Goal: Information Seeking & Learning: Learn about a topic

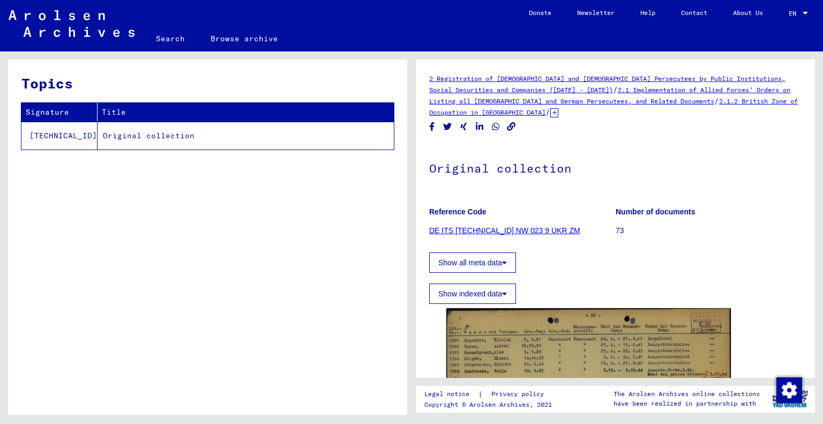
click at [500, 227] on link "DE ITS [TECHNICAL_ID] NW 023 9 UKR ZM" at bounding box center [504, 230] width 151 height 9
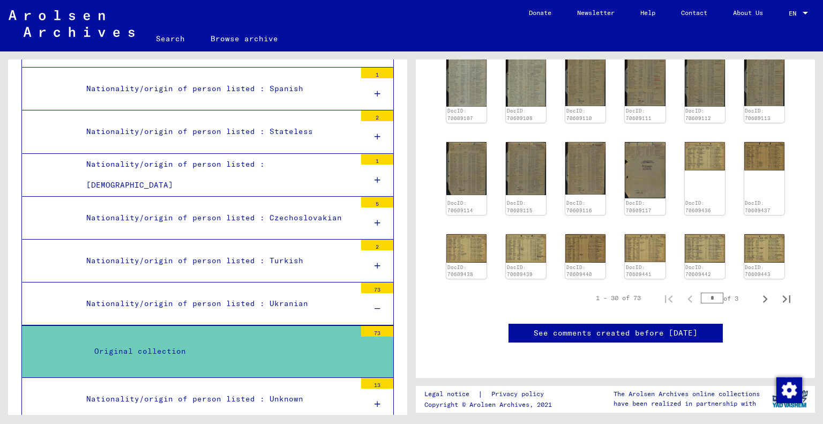
scroll to position [482, 0]
click at [758, 292] on icon "Next page" at bounding box center [765, 299] width 15 height 15
type input "*"
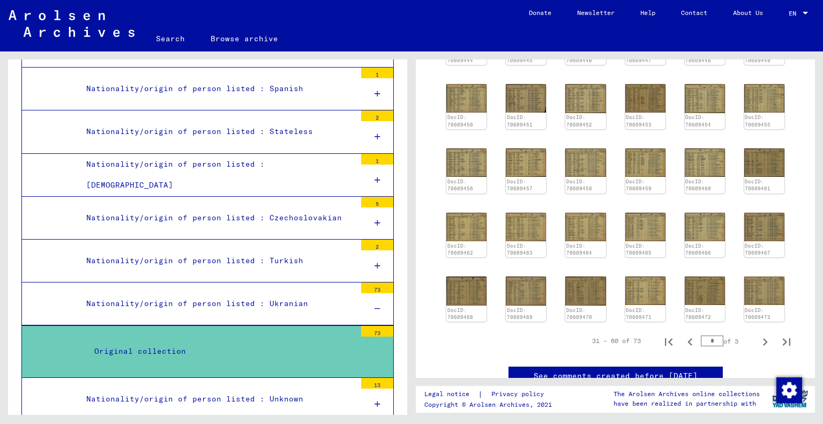
scroll to position [268, 0]
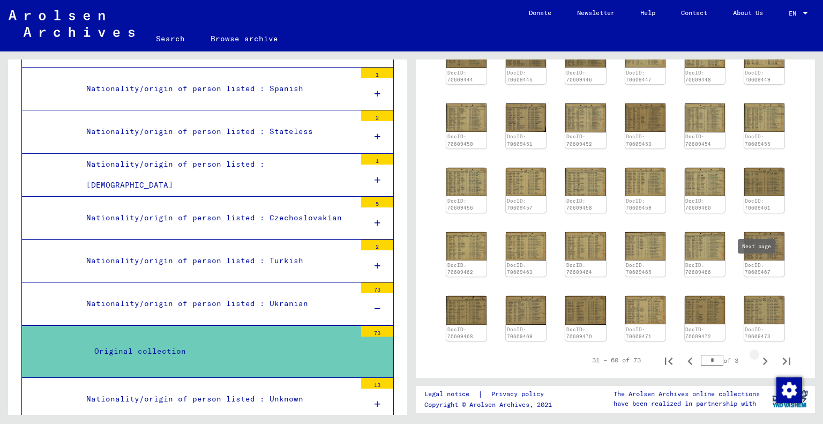
click at [758, 354] on icon "Next page" at bounding box center [765, 361] width 15 height 15
type input "*"
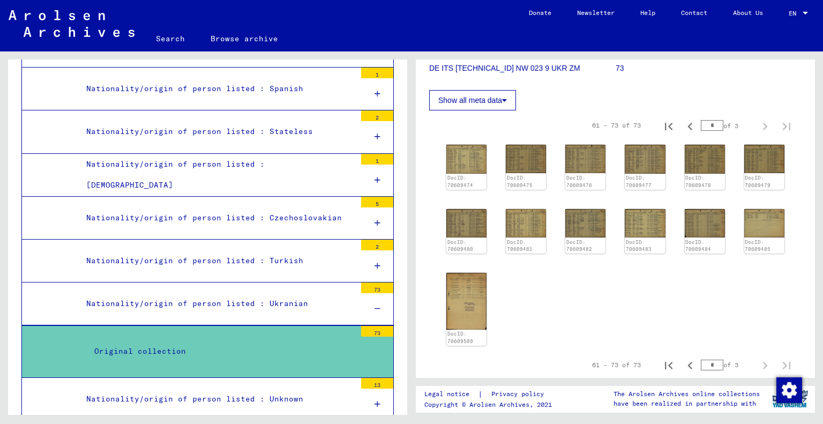
scroll to position [161, 0]
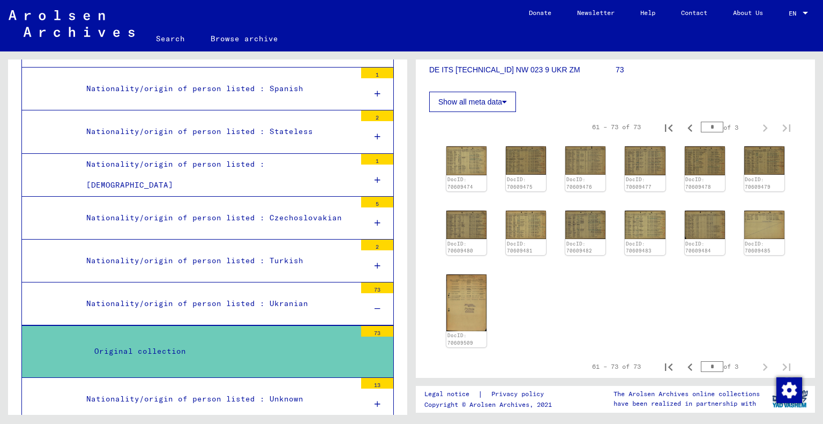
click at [708, 227] on img at bounding box center [705, 225] width 40 height 28
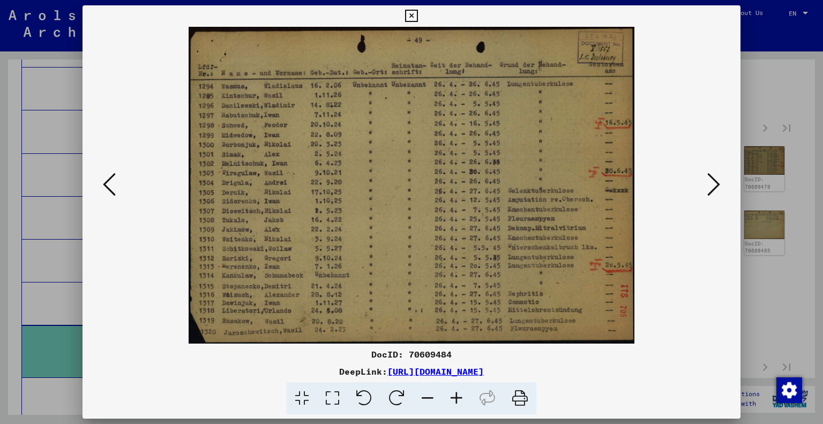
click at [113, 184] on icon at bounding box center [109, 185] width 13 height 26
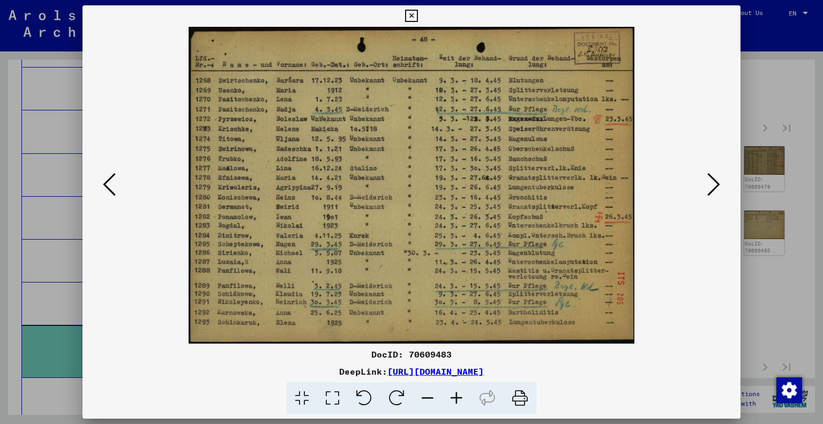
click at [113, 184] on icon at bounding box center [109, 185] width 13 height 26
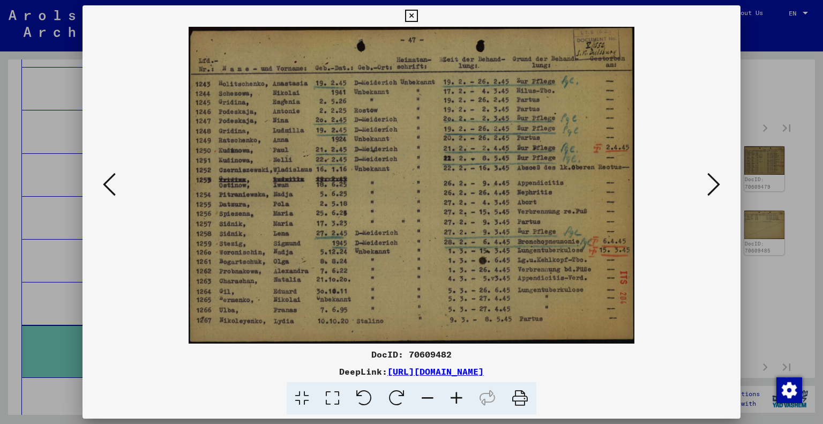
click at [113, 184] on icon at bounding box center [109, 185] width 13 height 26
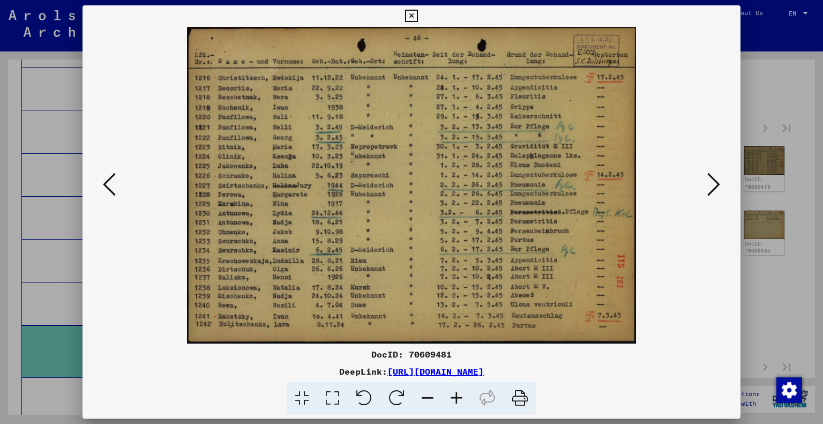
click at [113, 184] on icon at bounding box center [109, 185] width 13 height 26
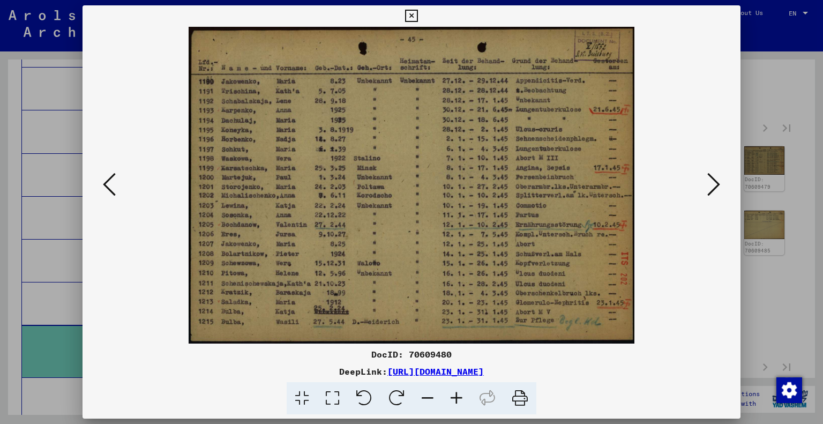
click at [113, 184] on icon at bounding box center [109, 185] width 13 height 26
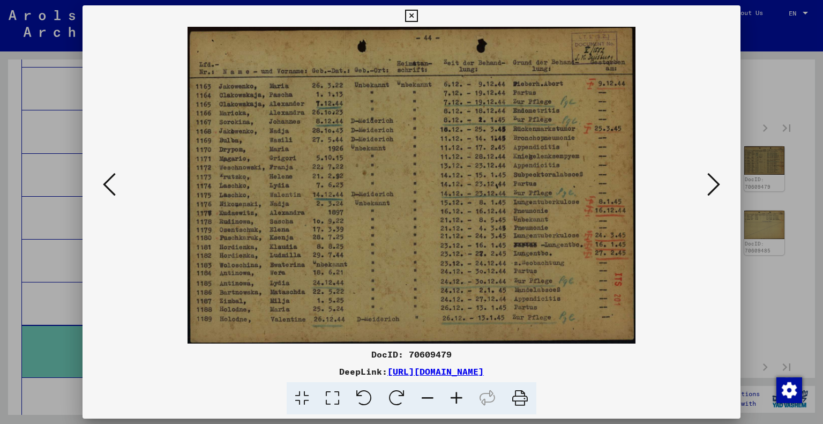
click at [113, 184] on icon at bounding box center [109, 185] width 13 height 26
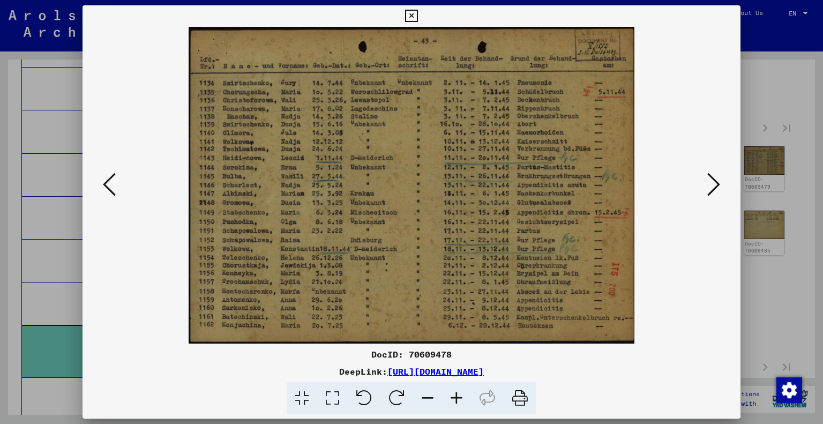
click at [113, 184] on icon at bounding box center [109, 185] width 13 height 26
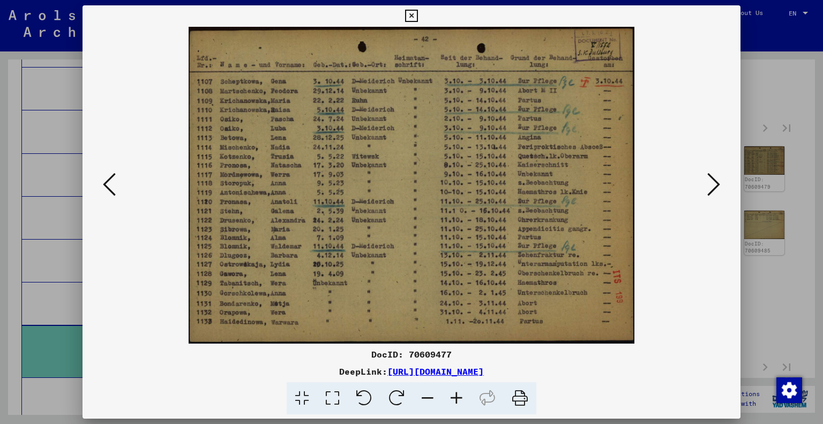
click at [113, 184] on icon at bounding box center [109, 185] width 13 height 26
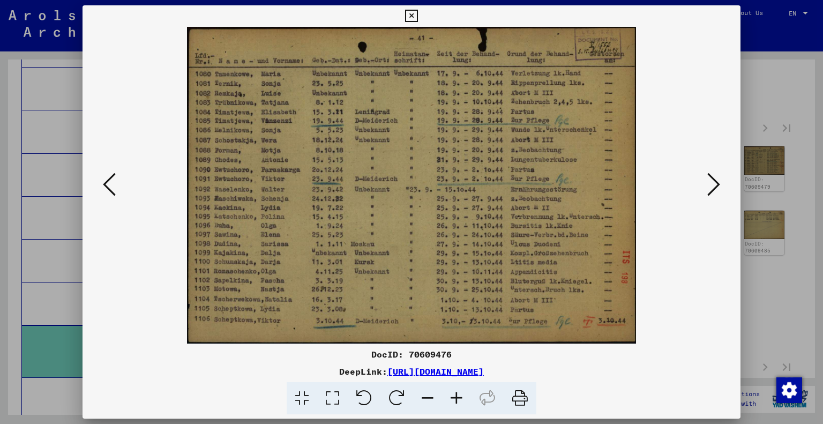
click at [113, 184] on icon at bounding box center [109, 185] width 13 height 26
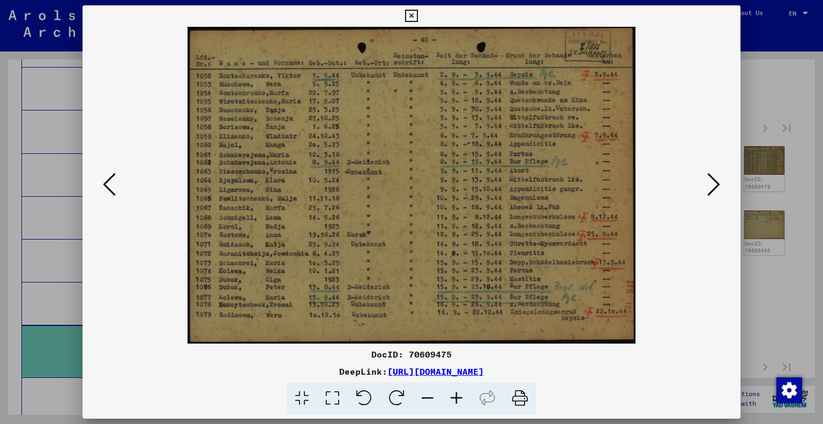
click at [113, 184] on icon at bounding box center [109, 185] width 13 height 26
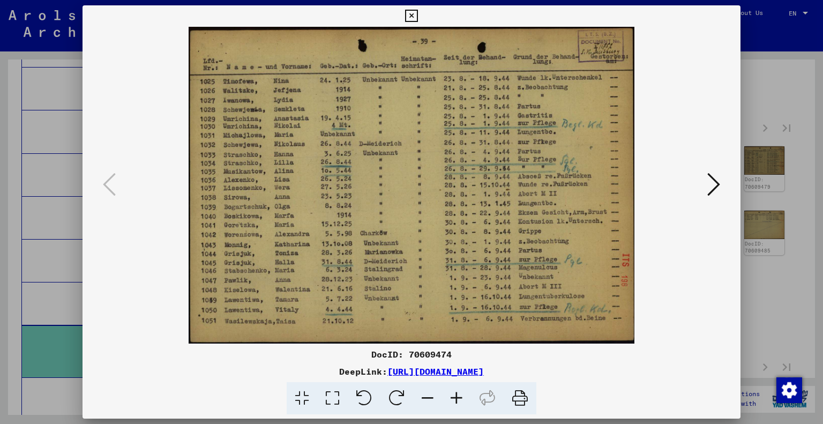
click at [750, 276] on div at bounding box center [411, 212] width 823 height 424
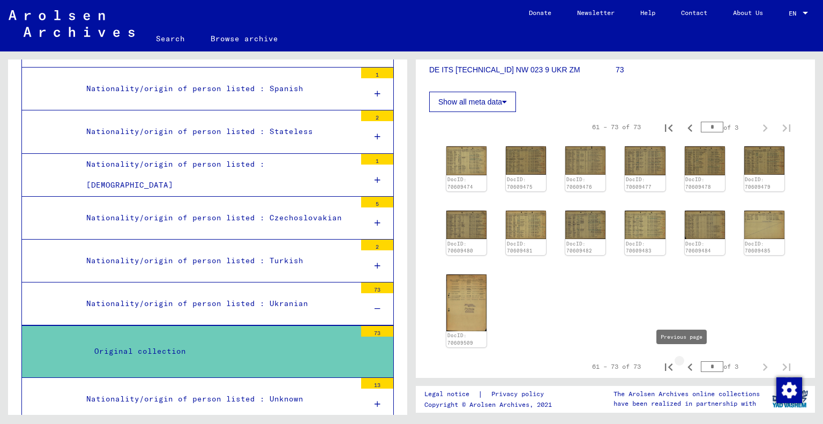
click at [685, 362] on icon "Previous page" at bounding box center [690, 367] width 15 height 15
type input "*"
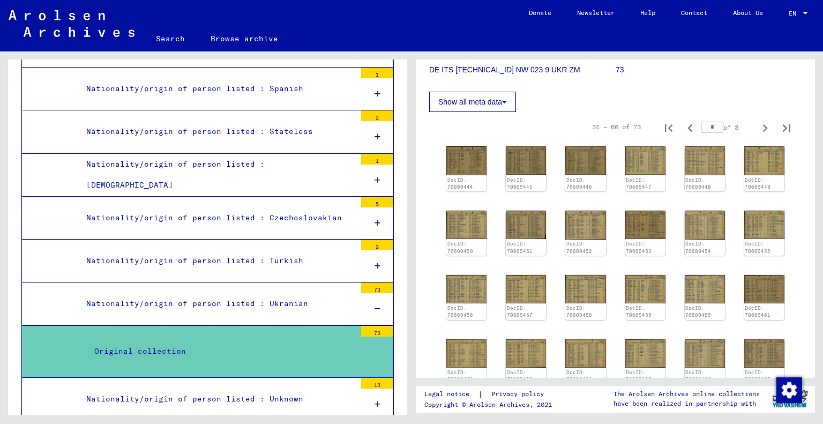
click at [463, 165] on img at bounding box center [467, 160] width 40 height 29
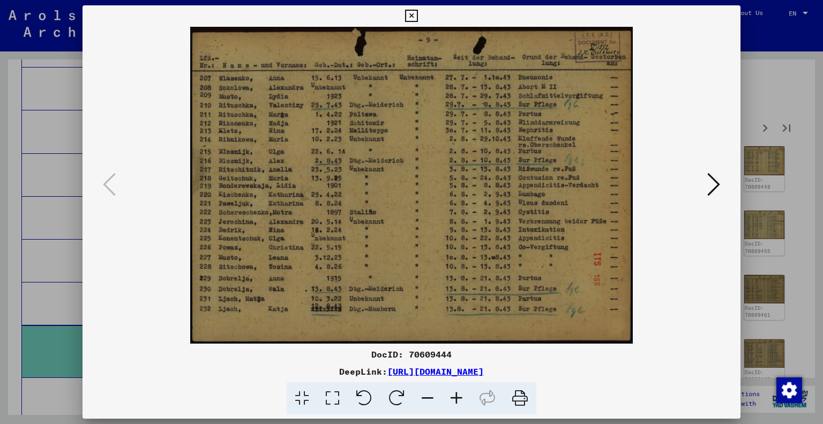
click at [712, 192] on icon at bounding box center [714, 185] width 13 height 26
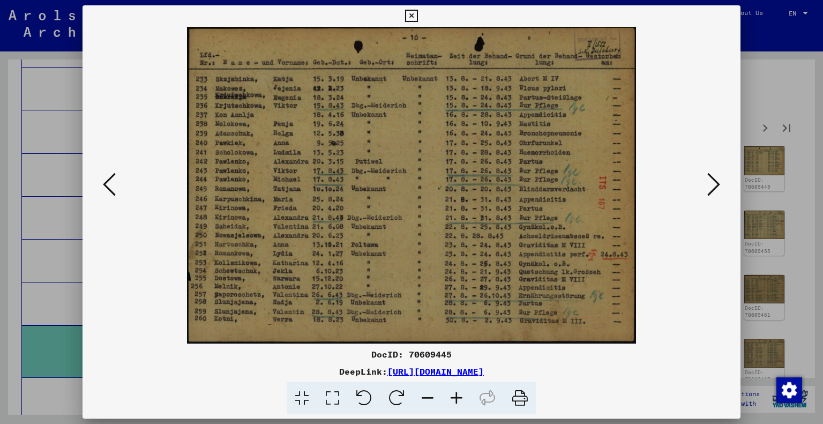
click at [712, 192] on icon at bounding box center [714, 185] width 13 height 26
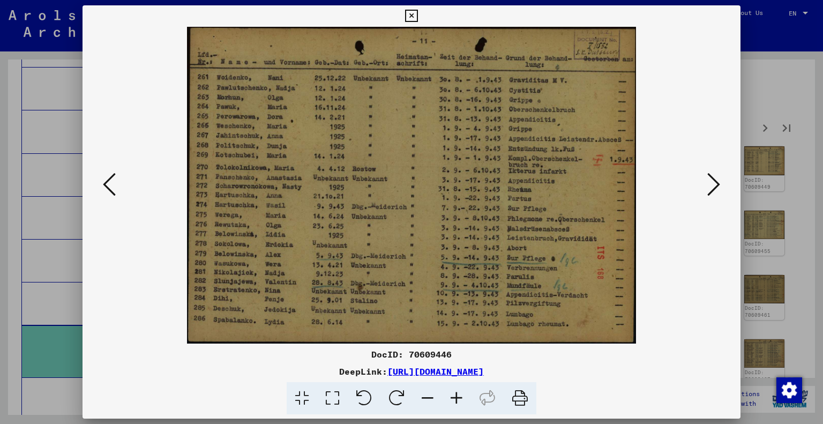
click at [712, 192] on icon at bounding box center [714, 185] width 13 height 26
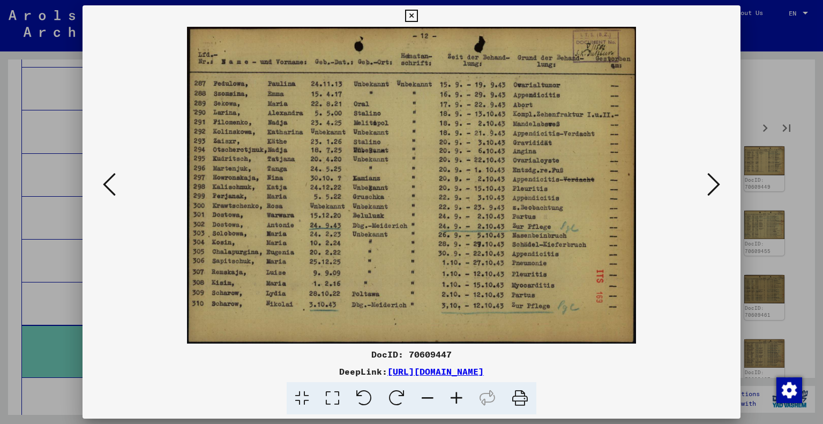
click at [712, 192] on icon at bounding box center [714, 185] width 13 height 26
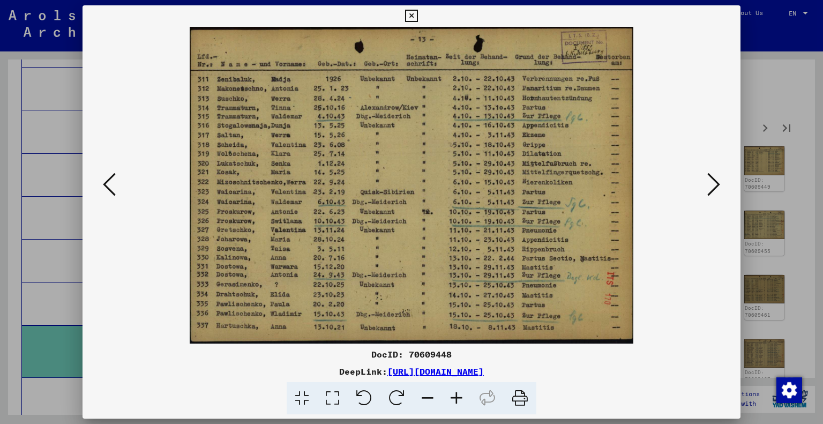
click at [712, 192] on icon at bounding box center [714, 185] width 13 height 26
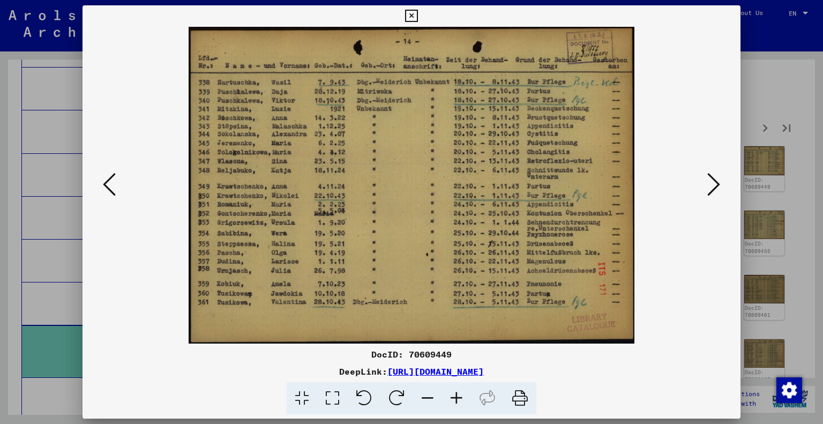
click at [712, 192] on icon at bounding box center [714, 185] width 13 height 26
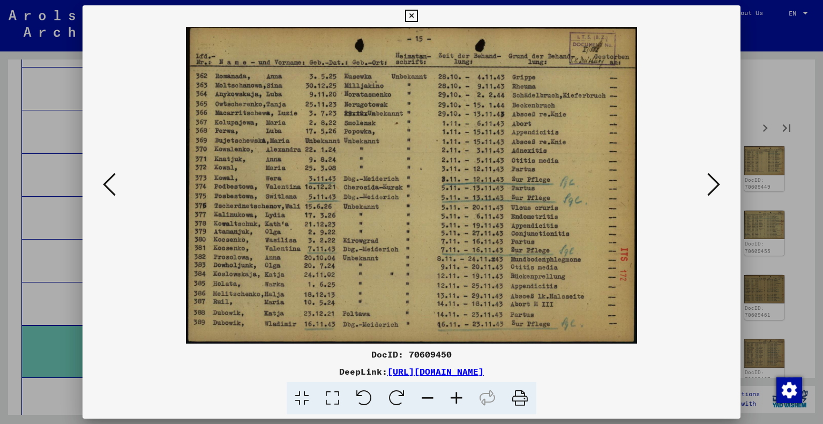
click at [712, 192] on icon at bounding box center [714, 185] width 13 height 26
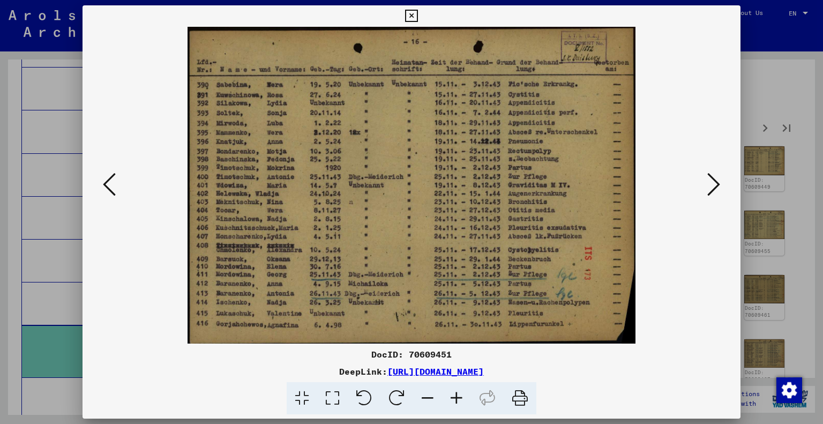
click at [712, 192] on icon at bounding box center [714, 185] width 13 height 26
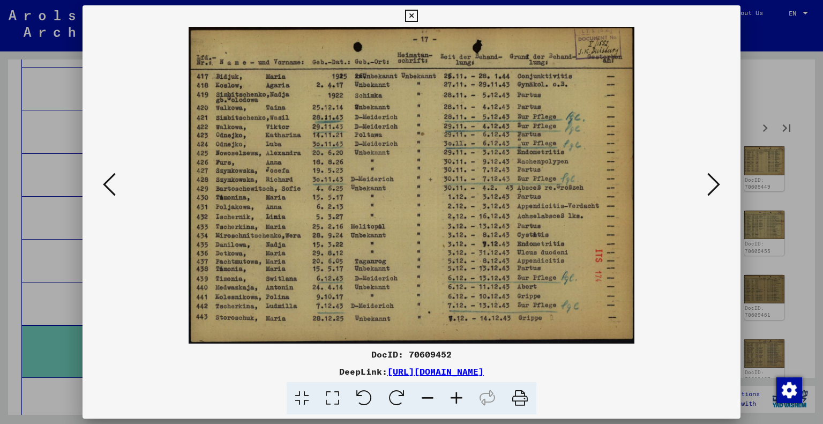
click at [712, 192] on icon at bounding box center [714, 185] width 13 height 26
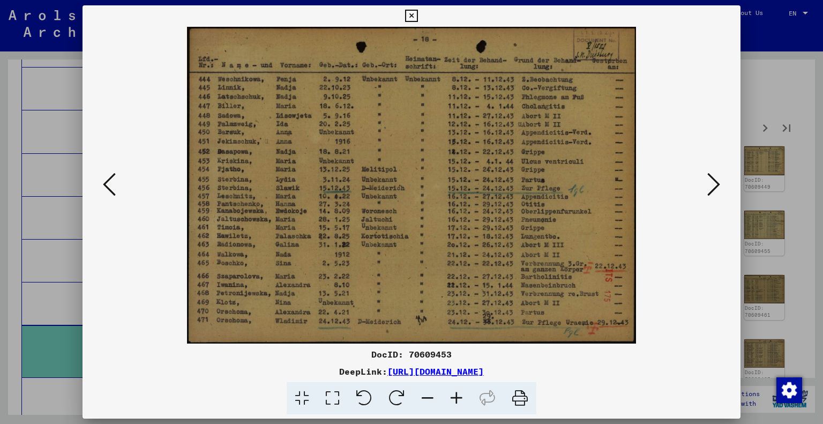
click at [712, 192] on icon at bounding box center [714, 185] width 13 height 26
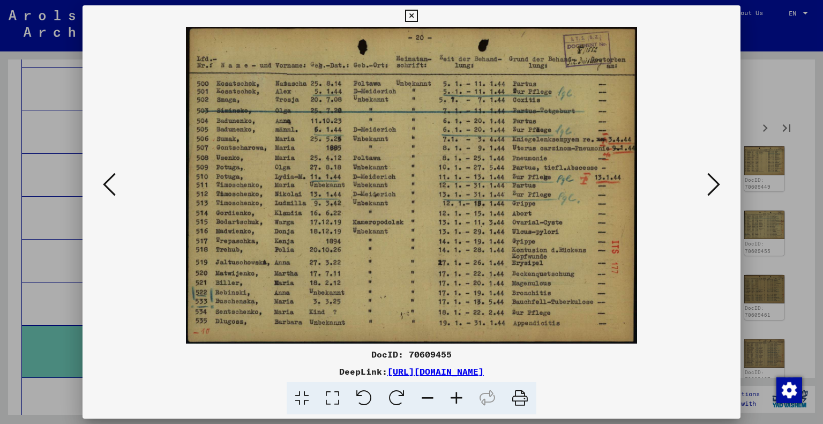
click at [712, 192] on icon at bounding box center [714, 185] width 13 height 26
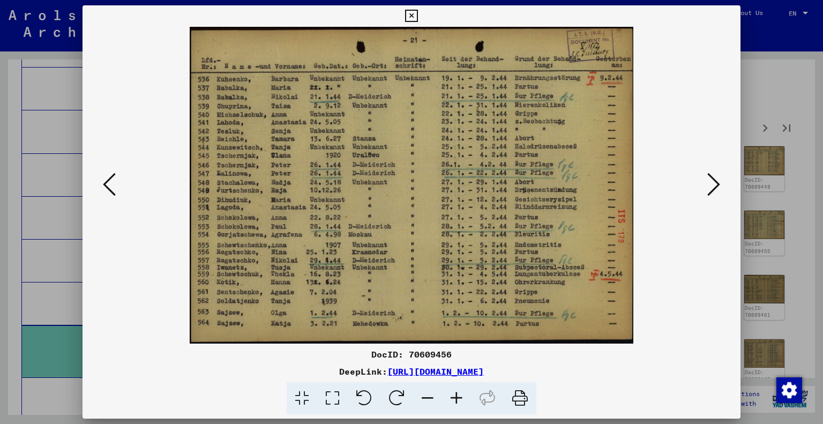
click at [712, 192] on icon at bounding box center [714, 185] width 13 height 26
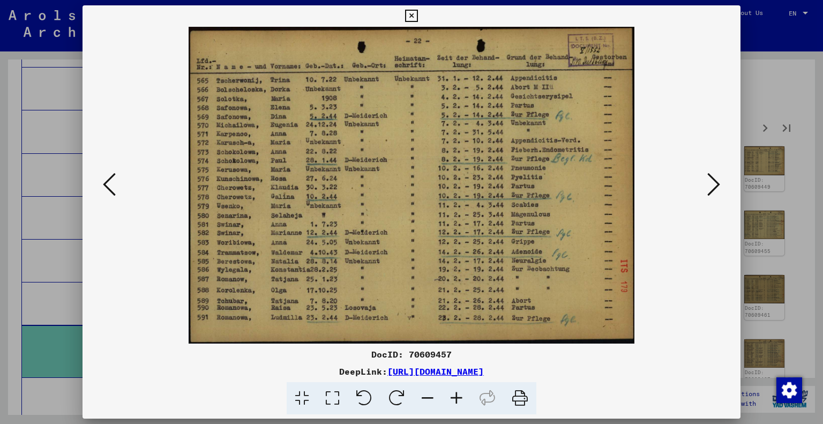
click at [712, 192] on icon at bounding box center [714, 185] width 13 height 26
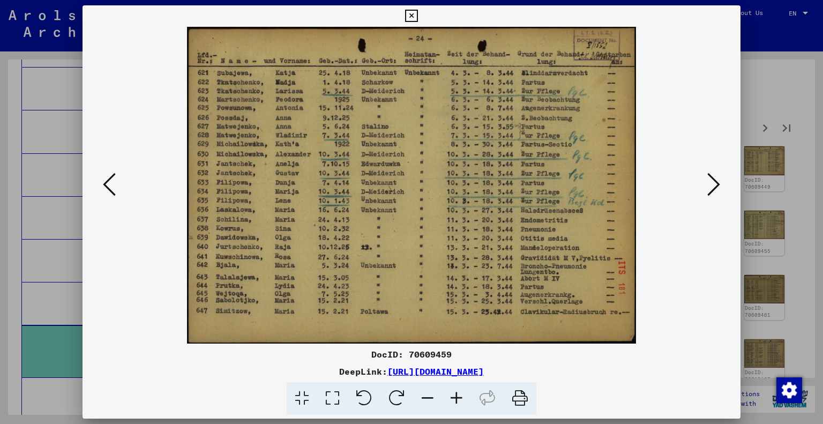
click at [712, 192] on icon at bounding box center [714, 185] width 13 height 26
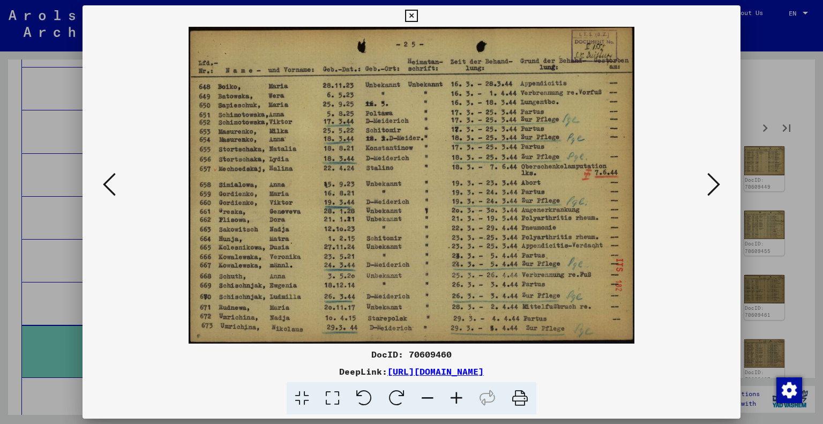
click at [712, 192] on icon at bounding box center [714, 185] width 13 height 26
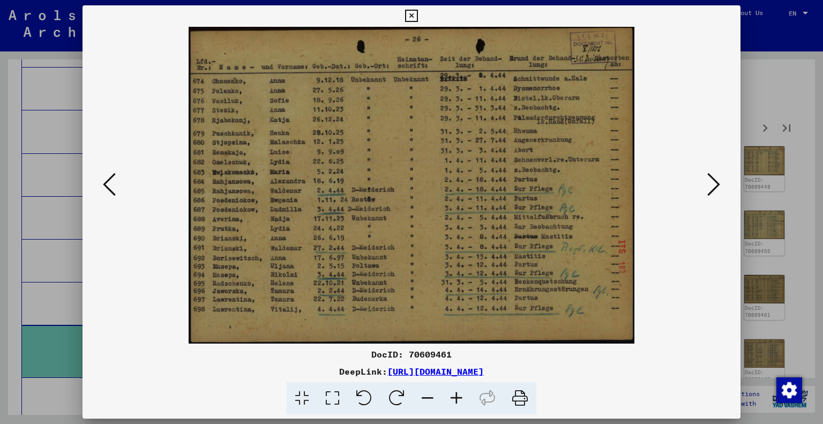
click at [712, 192] on icon at bounding box center [714, 185] width 13 height 26
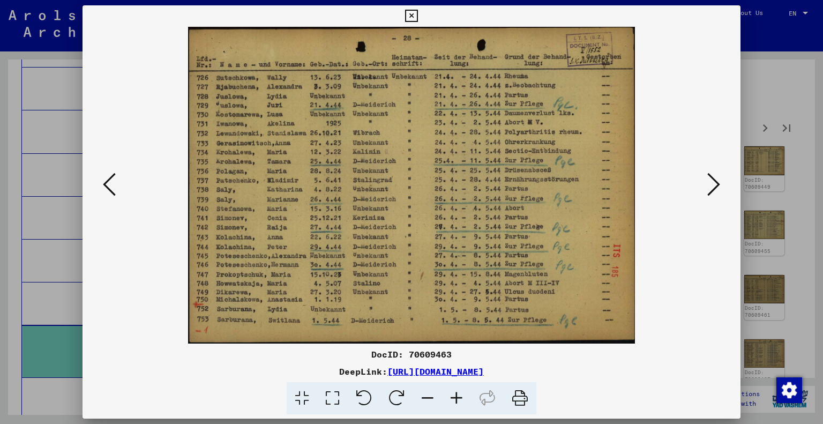
click at [712, 192] on icon at bounding box center [714, 185] width 13 height 26
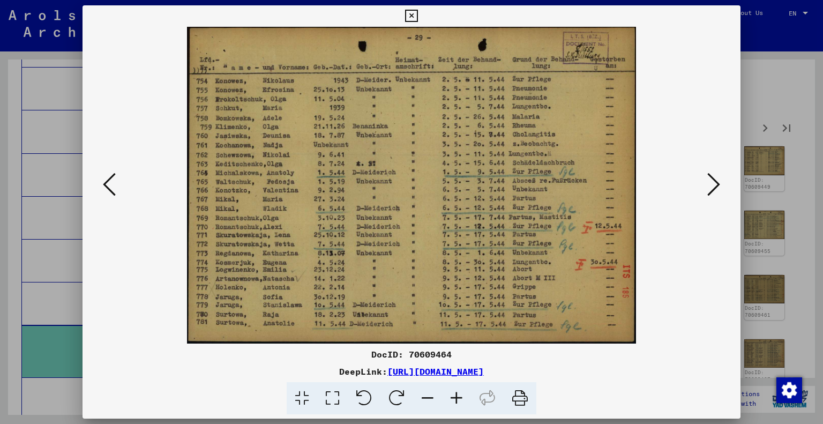
click at [712, 192] on icon at bounding box center [714, 185] width 13 height 26
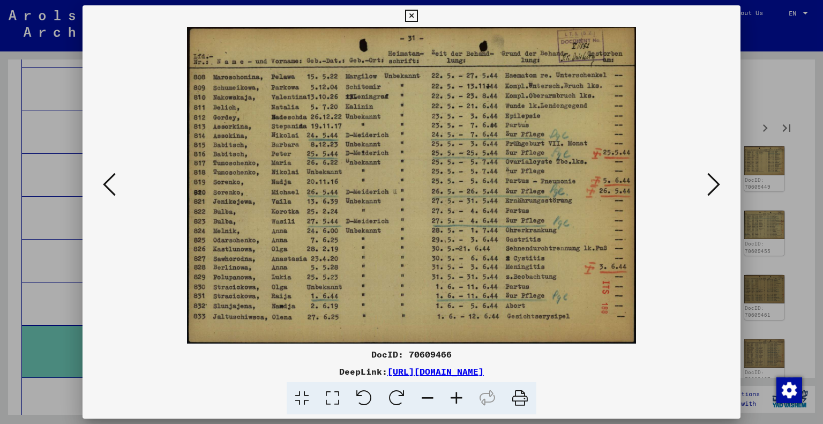
click at [712, 192] on icon at bounding box center [714, 185] width 13 height 26
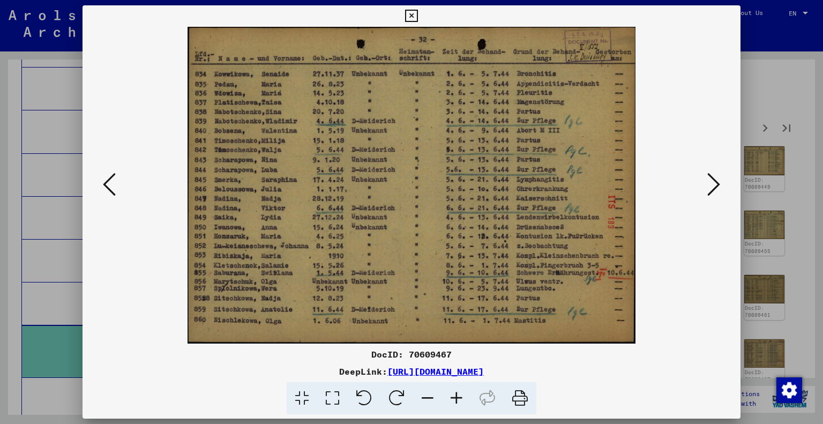
click at [712, 192] on icon at bounding box center [714, 185] width 13 height 26
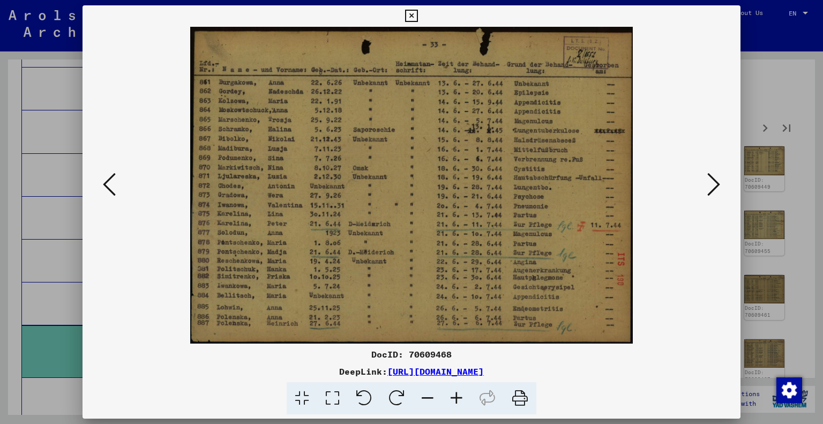
click at [712, 192] on icon at bounding box center [714, 185] width 13 height 26
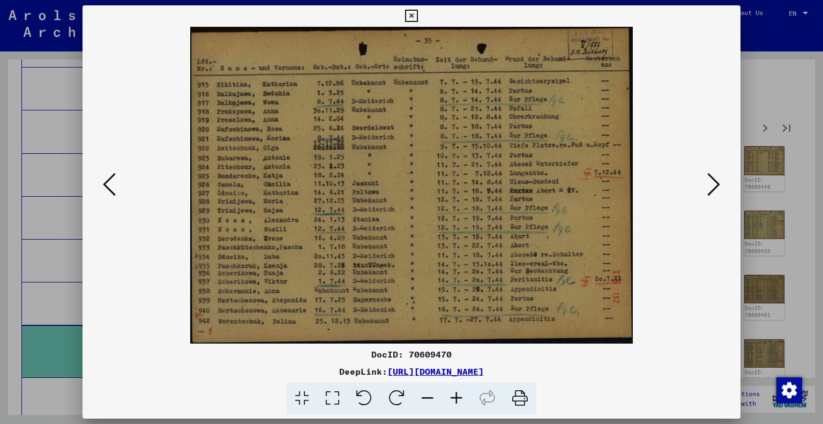
click at [712, 192] on icon at bounding box center [714, 185] width 13 height 26
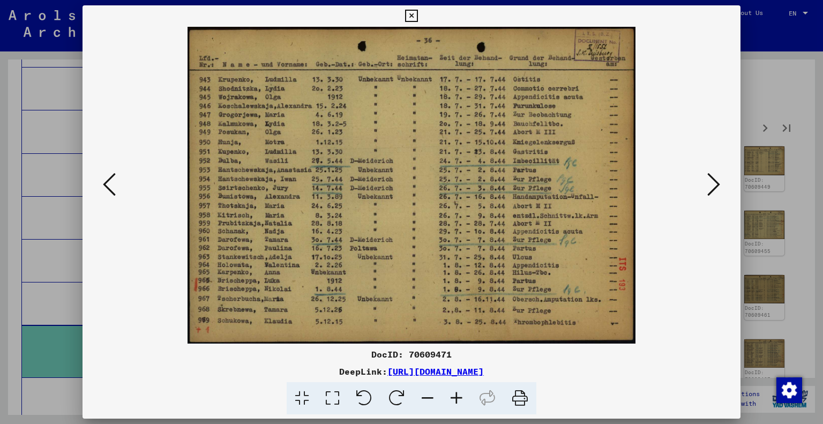
click at [712, 192] on icon at bounding box center [714, 185] width 13 height 26
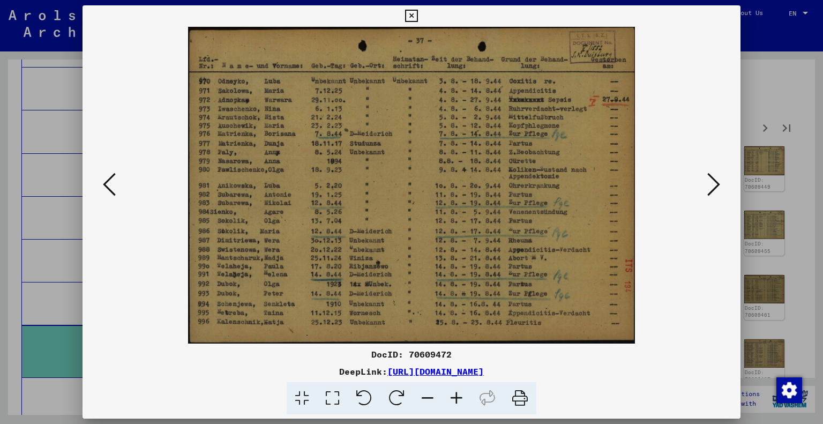
click at [712, 192] on icon at bounding box center [714, 185] width 13 height 26
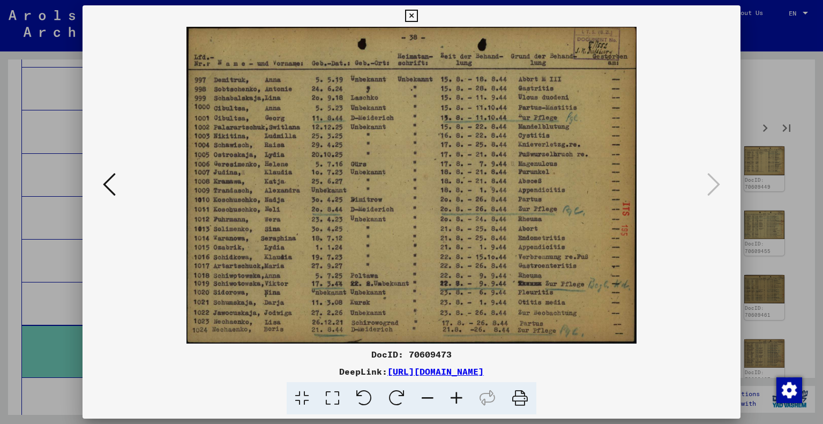
click at [785, 142] on div at bounding box center [411, 212] width 823 height 424
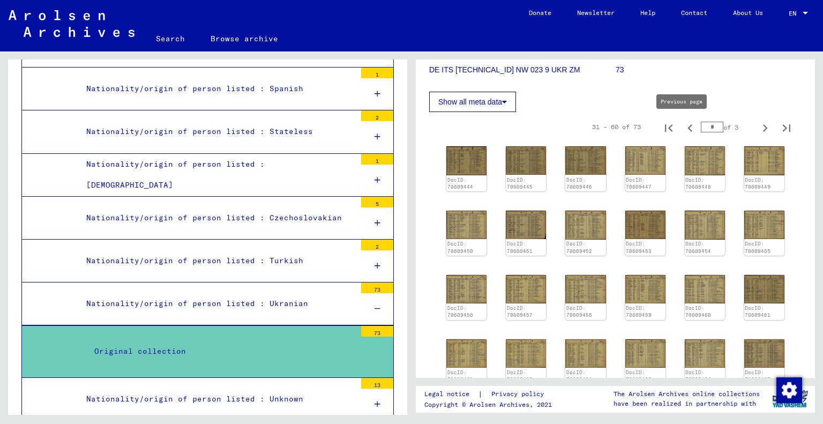
click at [688, 124] on icon "Previous page" at bounding box center [690, 128] width 5 height 8
type input "*"
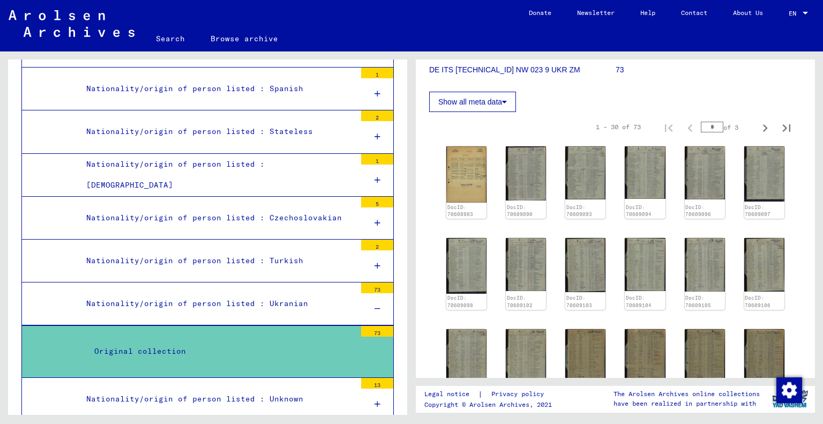
click at [475, 167] on img at bounding box center [467, 174] width 40 height 56
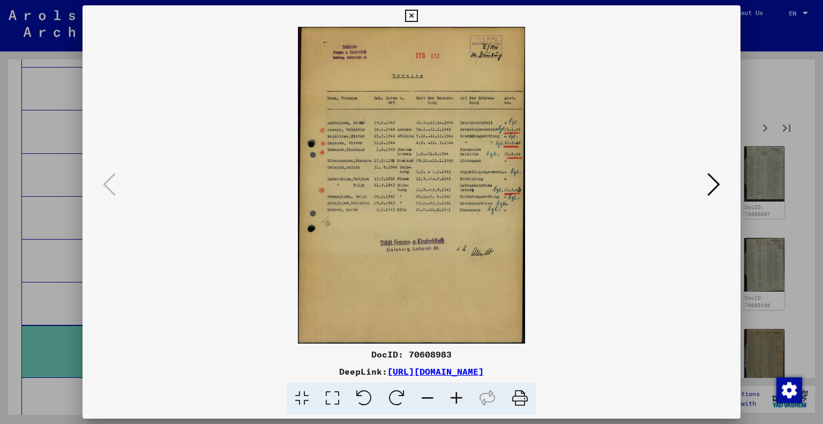
click at [341, 402] on icon at bounding box center [332, 398] width 31 height 33
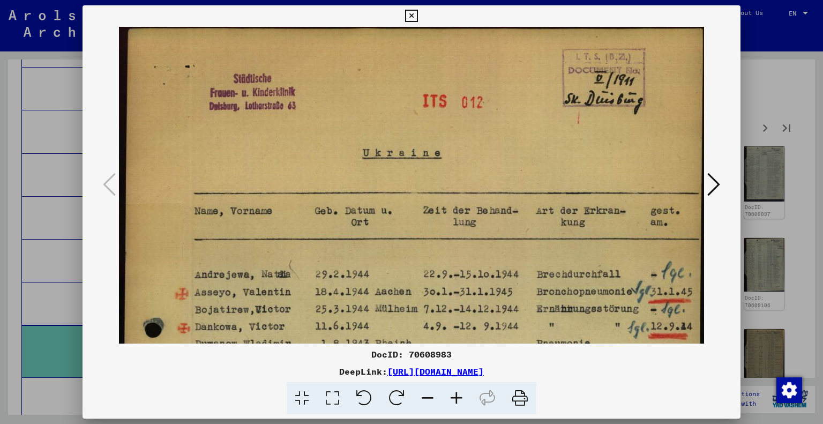
click at [308, 394] on icon at bounding box center [302, 398] width 31 height 33
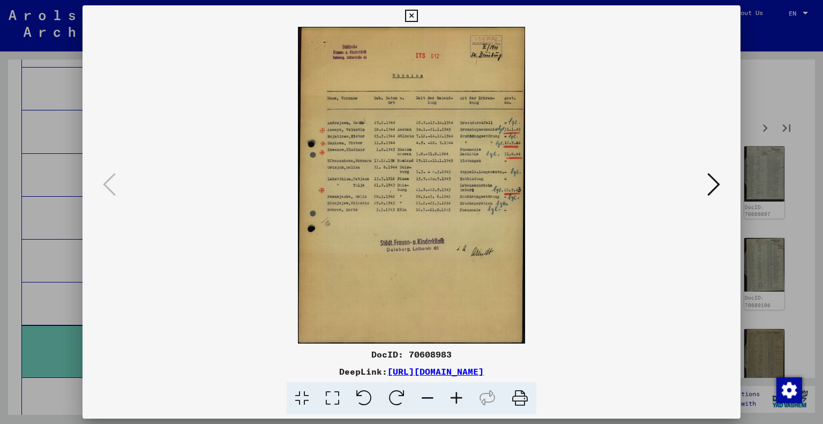
click at [786, 205] on div at bounding box center [411, 212] width 823 height 424
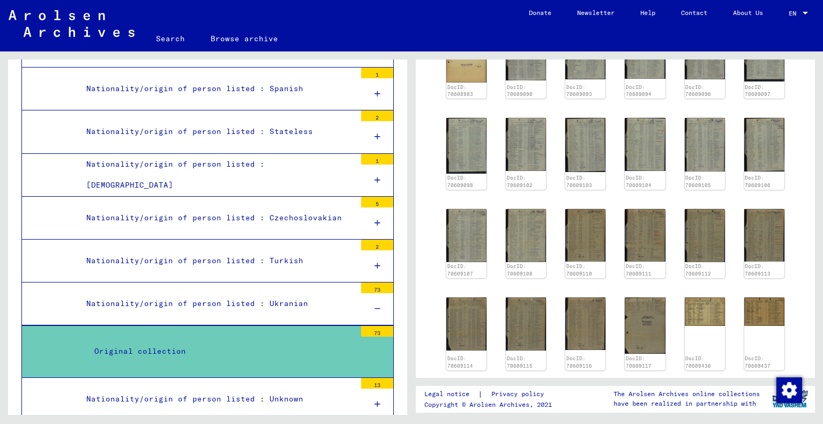
scroll to position [482, 0]
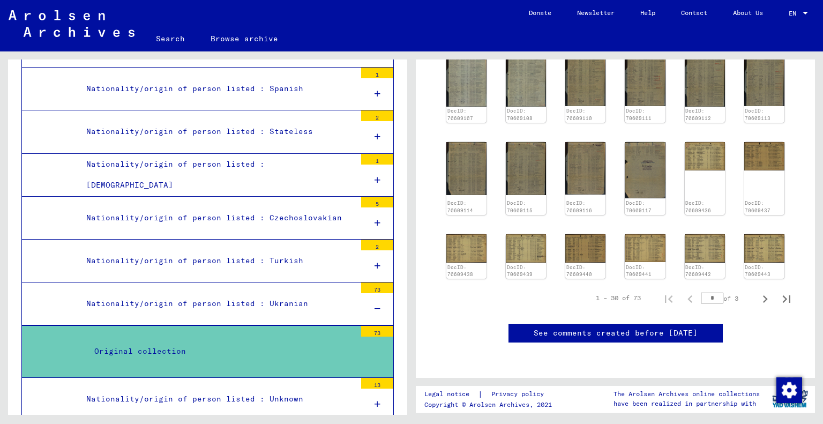
click at [751, 234] on img at bounding box center [765, 248] width 40 height 28
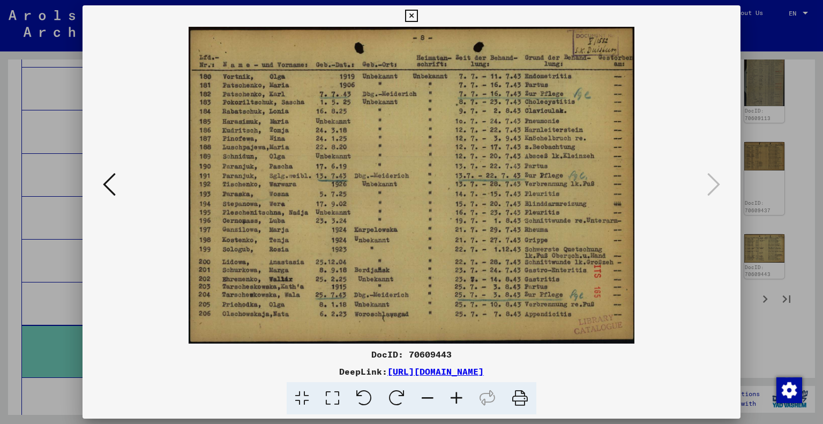
click at [113, 182] on icon at bounding box center [109, 185] width 13 height 26
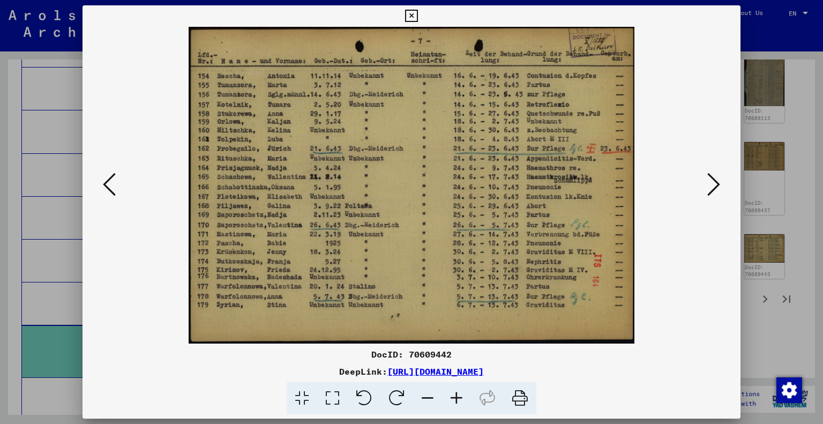
click at [113, 182] on icon at bounding box center [109, 185] width 13 height 26
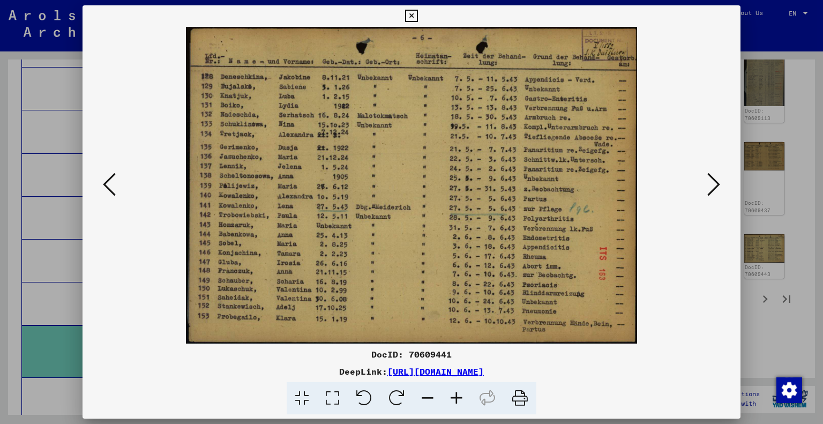
click at [113, 182] on icon at bounding box center [109, 185] width 13 height 26
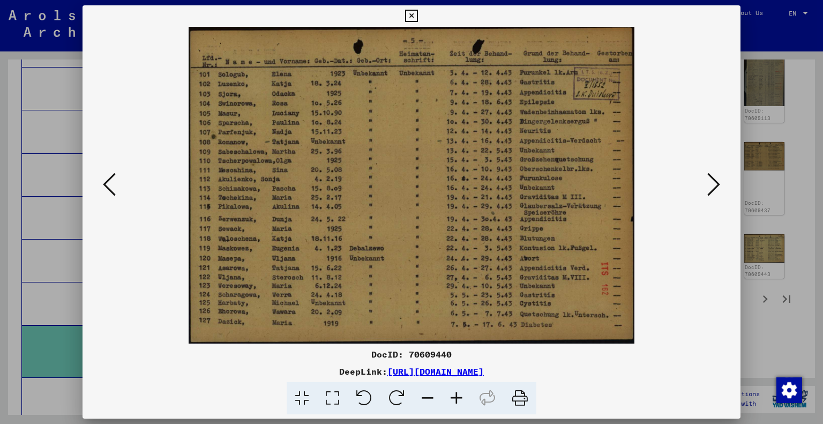
click at [113, 182] on icon at bounding box center [109, 185] width 13 height 26
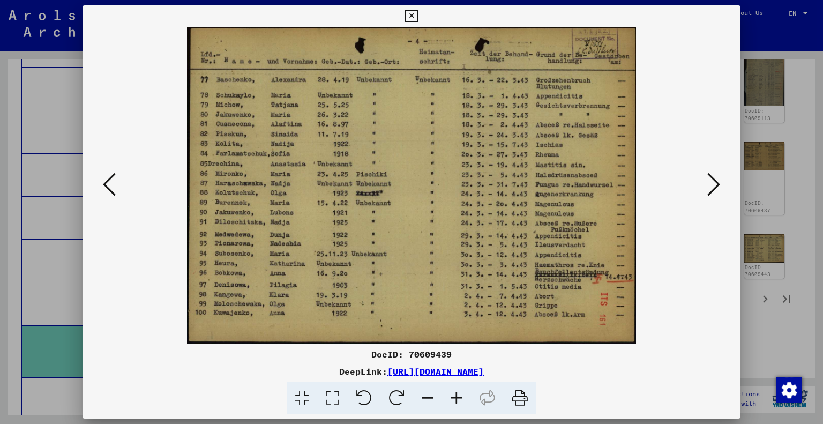
click at [113, 182] on icon at bounding box center [109, 185] width 13 height 26
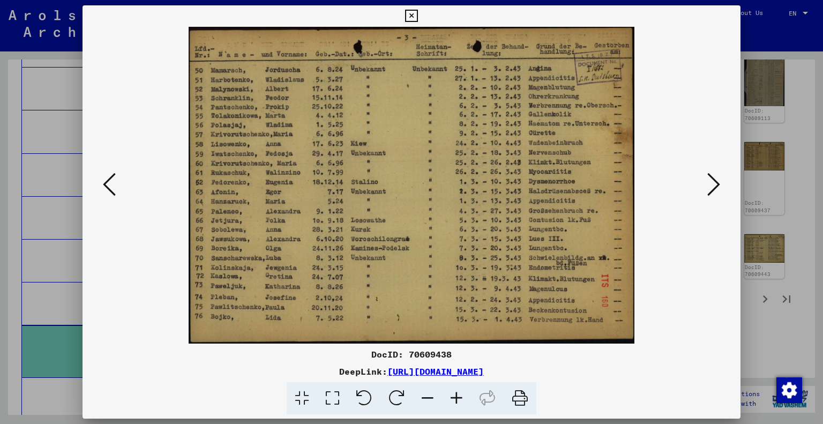
click at [113, 182] on icon at bounding box center [109, 185] width 13 height 26
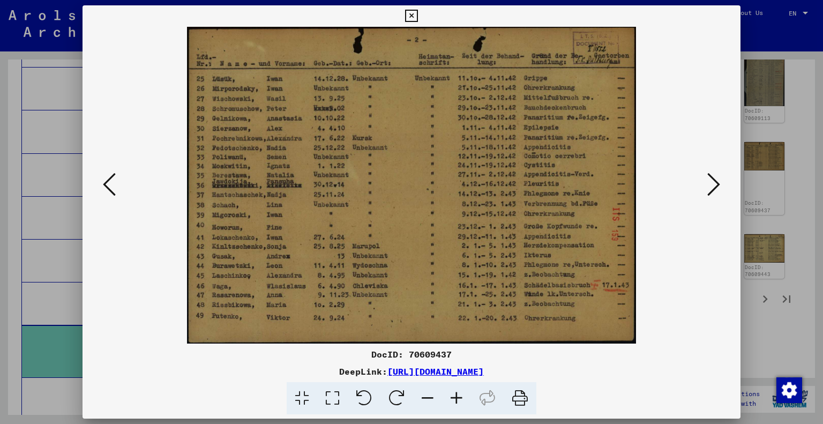
click at [113, 182] on icon at bounding box center [109, 185] width 13 height 26
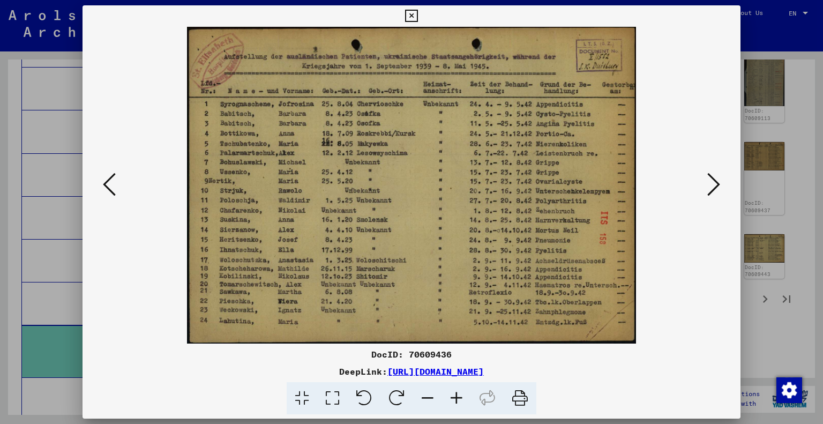
click at [340, 397] on icon at bounding box center [332, 398] width 31 height 33
